Goal: Task Accomplishment & Management: Manage account settings

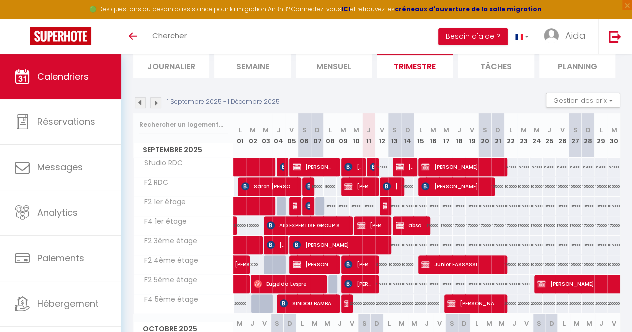
scroll to position [118, 0]
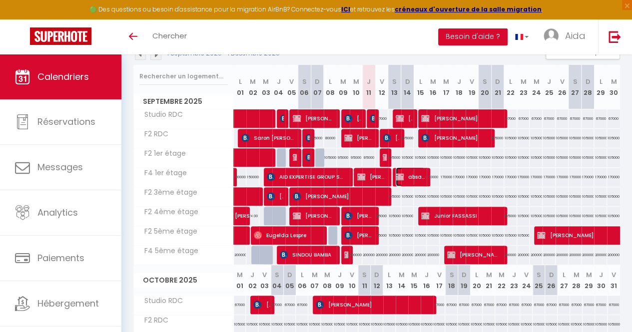
click at [400, 178] on span "absatou diallo" at bounding box center [410, 176] width 29 height 19
select select "KO"
select select "0"
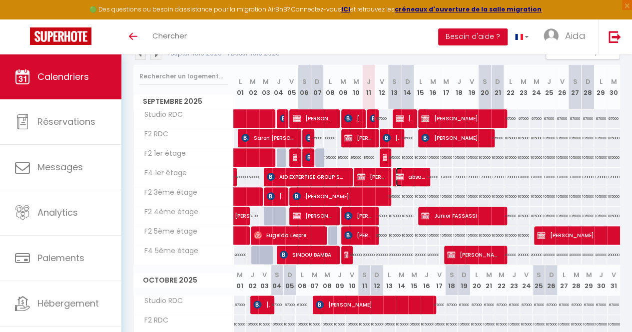
select select "1"
select select
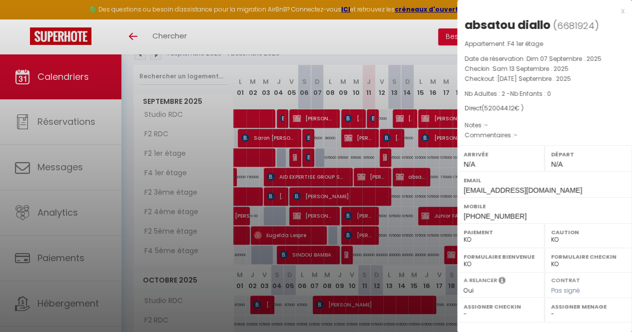
click at [378, 48] on div at bounding box center [316, 166] width 632 height 332
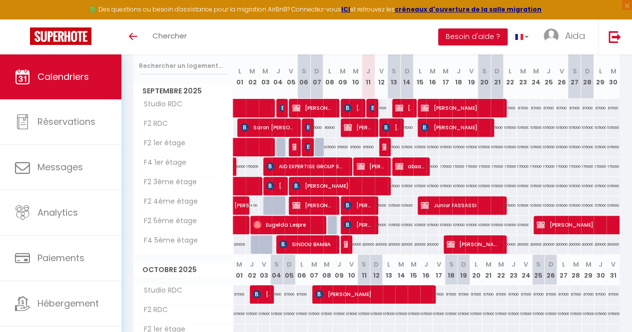
scroll to position [134, 0]
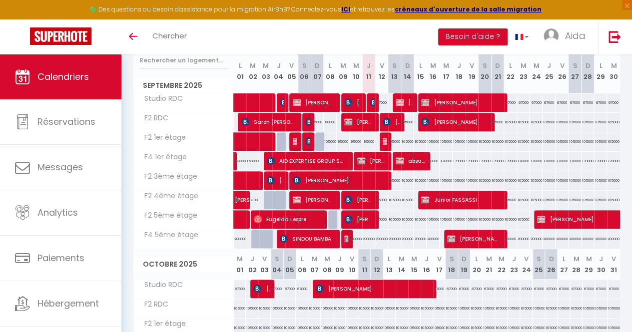
click at [376, 102] on div "67000" at bounding box center [381, 102] width 13 height 18
type input "67000"
type input "Ven 12 Septembre 2025"
type input "[PERSON_NAME] 13 Septembre 2025"
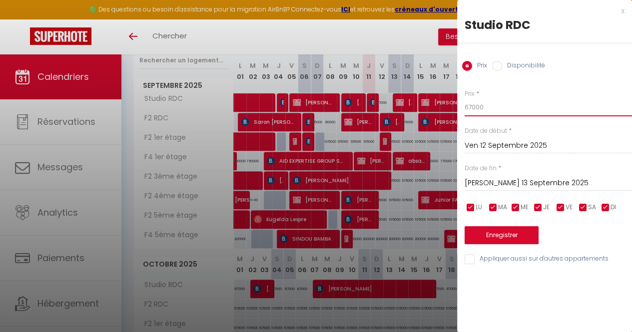
click at [532, 105] on input "67000" at bounding box center [548, 107] width 167 height 18
type input "6"
type input "60000"
click at [499, 234] on button "Enregistrer" at bounding box center [502, 235] width 74 height 18
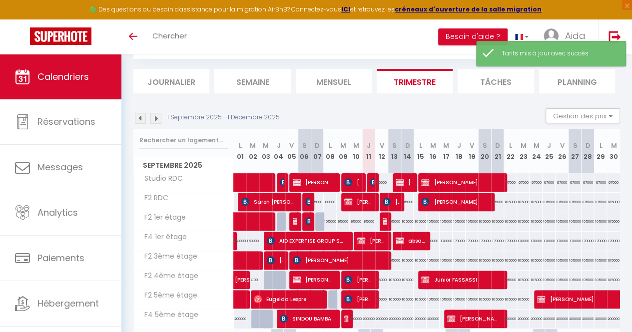
scroll to position [134, 0]
